Goal: Information Seeking & Learning: Learn about a topic

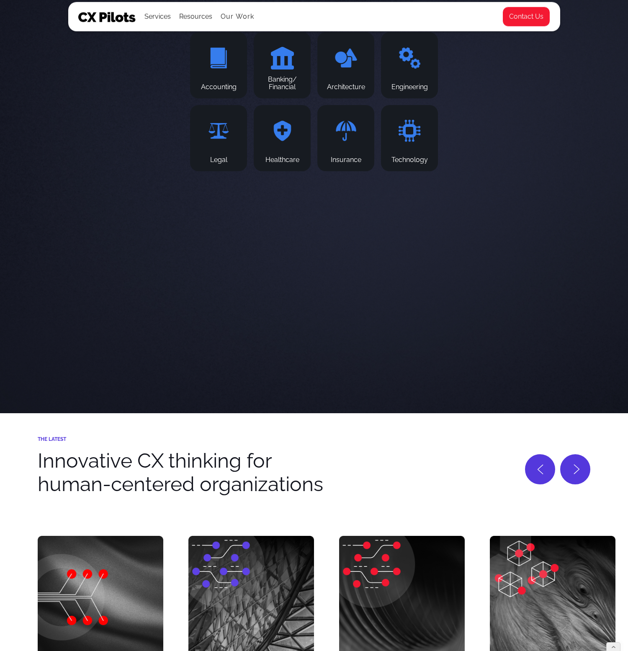
scroll to position [3523, 0]
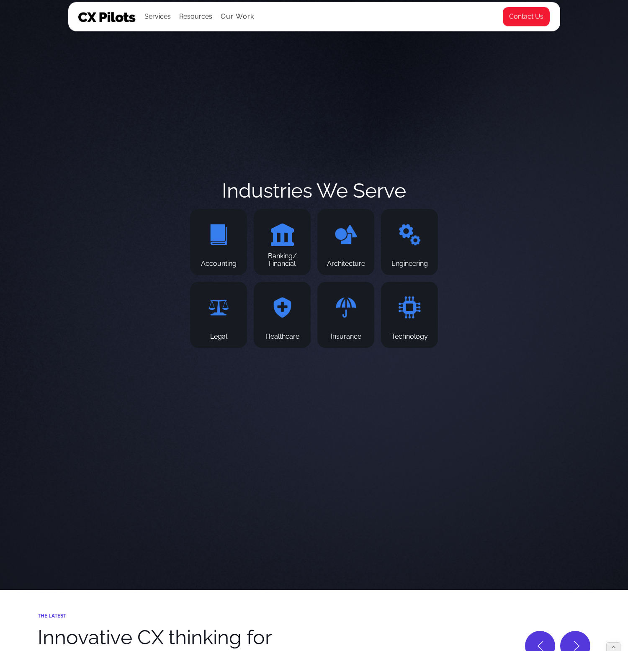
click at [221, 268] on div "Accounting" at bounding box center [219, 264] width 36 height 8
click at [222, 241] on img at bounding box center [218, 234] width 23 height 23
click at [297, 258] on div "Banking/ Financial" at bounding box center [282, 242] width 57 height 66
click at [354, 268] on div "Architecture" at bounding box center [345, 242] width 57 height 66
click at [407, 268] on div "Engineering" at bounding box center [410, 264] width 36 height 8
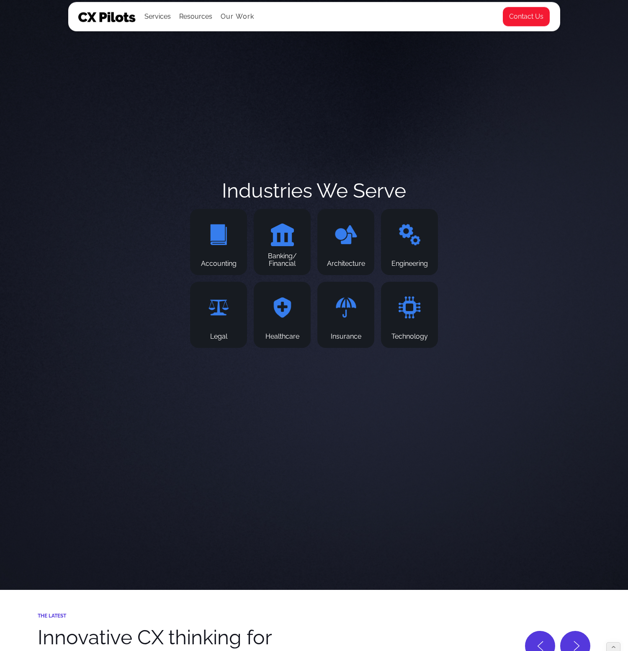
click at [414, 344] on div "Technology" at bounding box center [409, 315] width 57 height 66
click at [341, 340] on div "Insurance" at bounding box center [346, 337] width 31 height 8
click at [262, 348] on div "Healthcare" at bounding box center [282, 315] width 57 height 66
click at [218, 340] on div "Legal" at bounding box center [218, 337] width 17 height 8
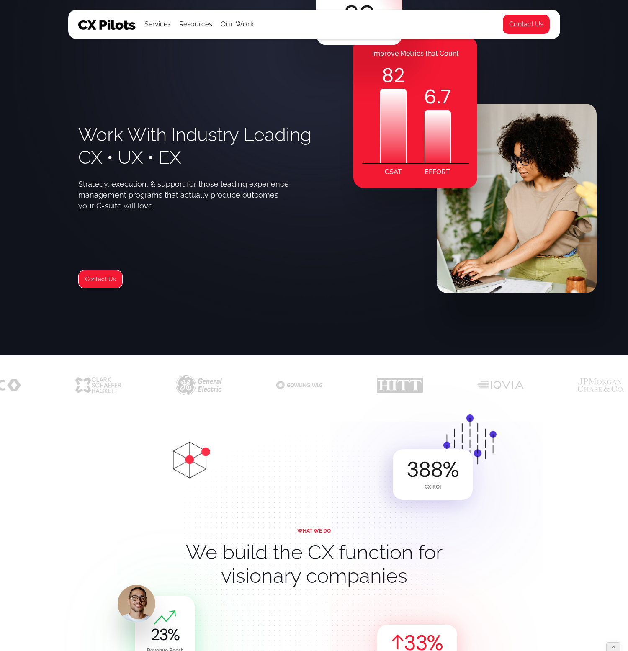
scroll to position [0, 0]
